Goal: Task Accomplishment & Management: Manage account settings

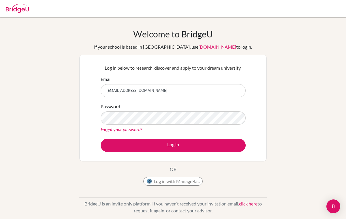
click at [127, 130] on link "Forgot your password?" at bounding box center [121, 129] width 41 height 5
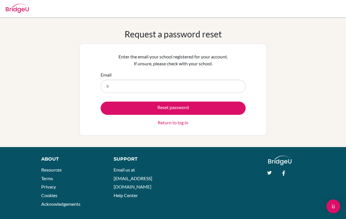
type input "blessingvodzi@ais.edu.gh"
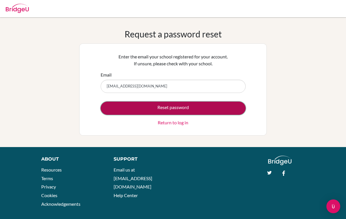
click at [166, 107] on button "Reset password" at bounding box center [173, 108] width 145 height 13
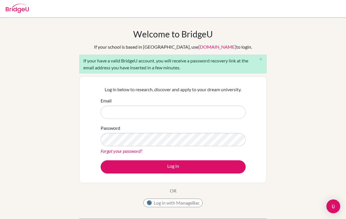
click at [162, 111] on input "Email" at bounding box center [173, 112] width 145 height 13
type input "[EMAIL_ADDRESS][DOMAIN_NAME]"
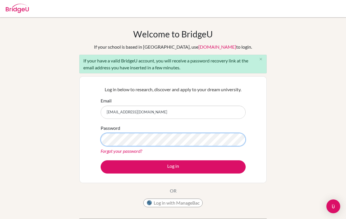
scroll to position [4, 0]
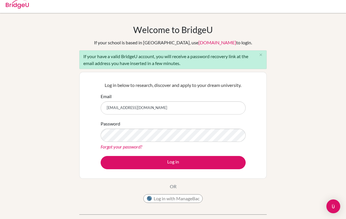
click at [127, 146] on link "Forgot your password?" at bounding box center [121, 146] width 41 height 5
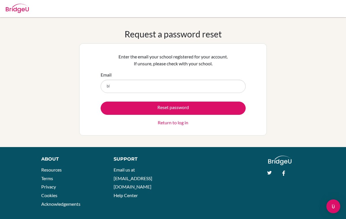
type input "[EMAIL_ADDRESS][DOMAIN_NAME]"
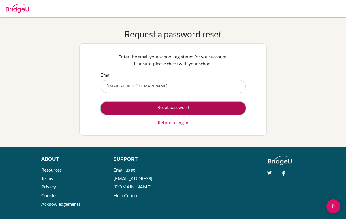
click at [162, 106] on button "Reset password" at bounding box center [173, 108] width 145 height 13
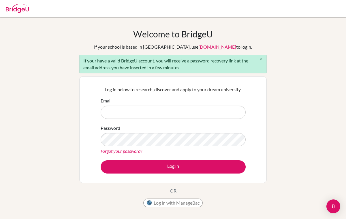
click at [161, 116] on input "Email" at bounding box center [173, 112] width 145 height 13
type input "[EMAIL_ADDRESS][DOMAIN_NAME]"
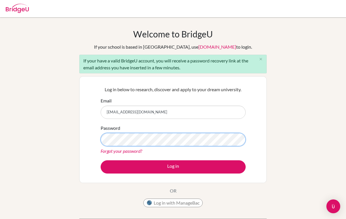
scroll to position [109, 0]
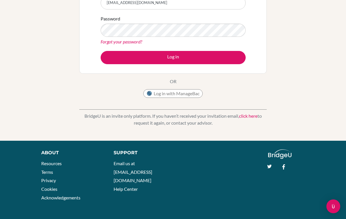
click at [249, 115] on link "click here" at bounding box center [248, 115] width 18 height 5
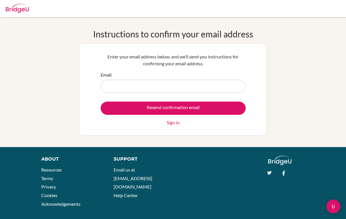
click at [183, 81] on input "Email" at bounding box center [173, 86] width 145 height 13
type input "[EMAIL_ADDRESS][DOMAIN_NAME]"
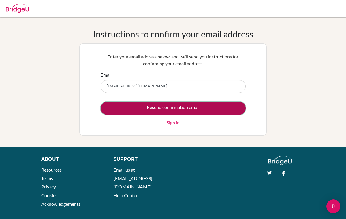
click at [182, 110] on input "Resend confirmation email" at bounding box center [173, 108] width 145 height 13
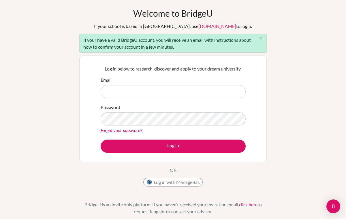
scroll to position [26, 0]
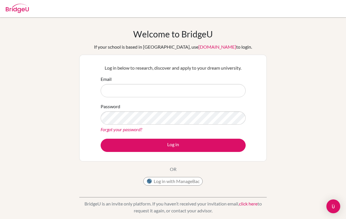
click at [160, 87] on input "Email" at bounding box center [173, 90] width 145 height 13
type input "[EMAIL_ADDRESS][DOMAIN_NAME]"
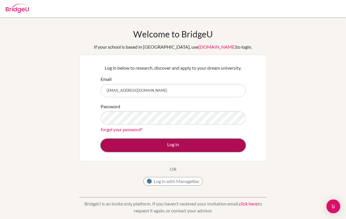
click at [166, 144] on button "Log in" at bounding box center [173, 145] width 145 height 13
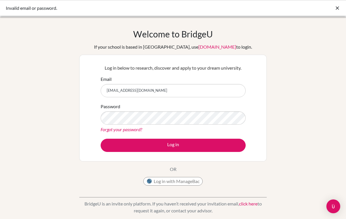
click at [123, 90] on input "babyynaaa0@gmail.com" at bounding box center [173, 90] width 145 height 13
type input "[EMAIL_ADDRESS][DOMAIN_NAME]"
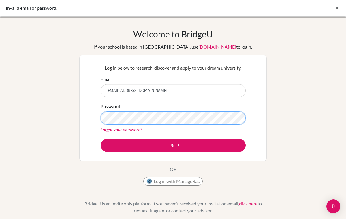
click at [101, 139] on button "Log in" at bounding box center [173, 145] width 145 height 13
